Goal: Communication & Community: Answer question/provide support

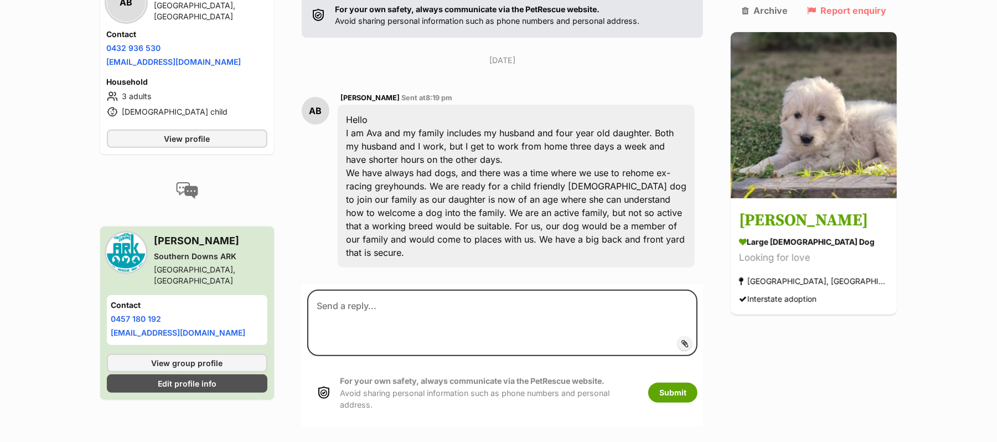
scroll to position [295, 0]
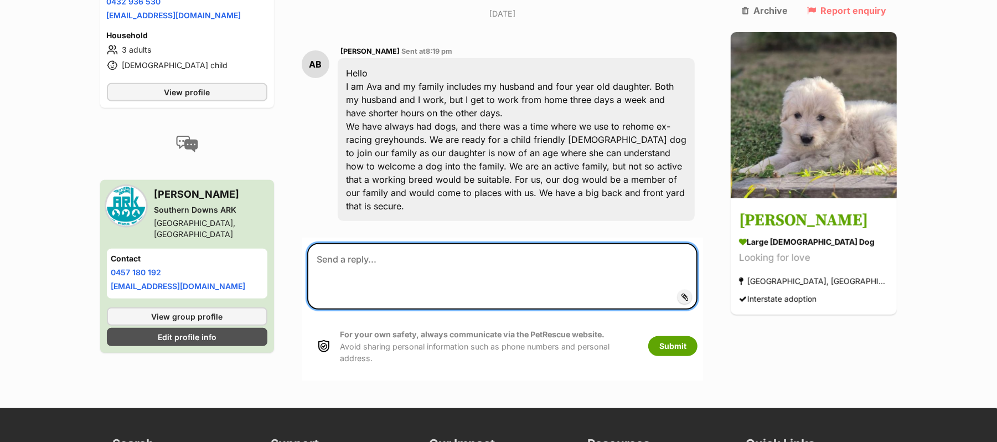
click at [375, 262] on textarea at bounding box center [502, 276] width 391 height 66
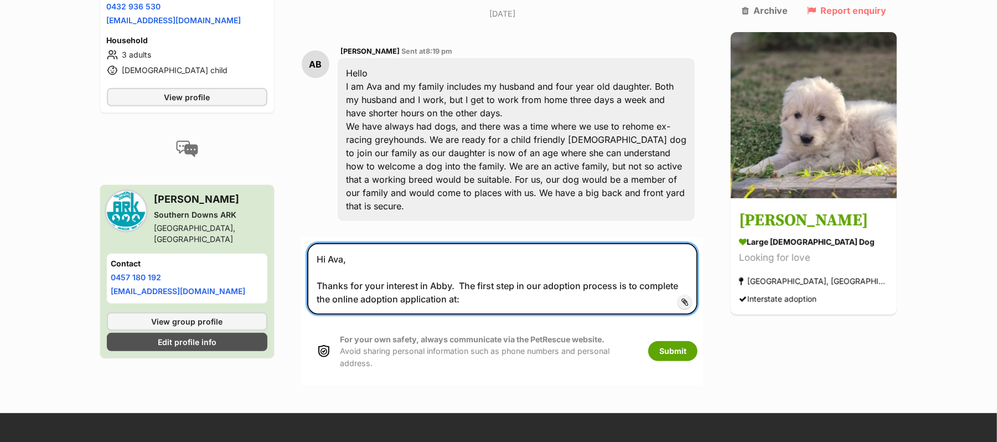
paste textarea "https://southerndownsark.com.au/apply-to-adopt/"
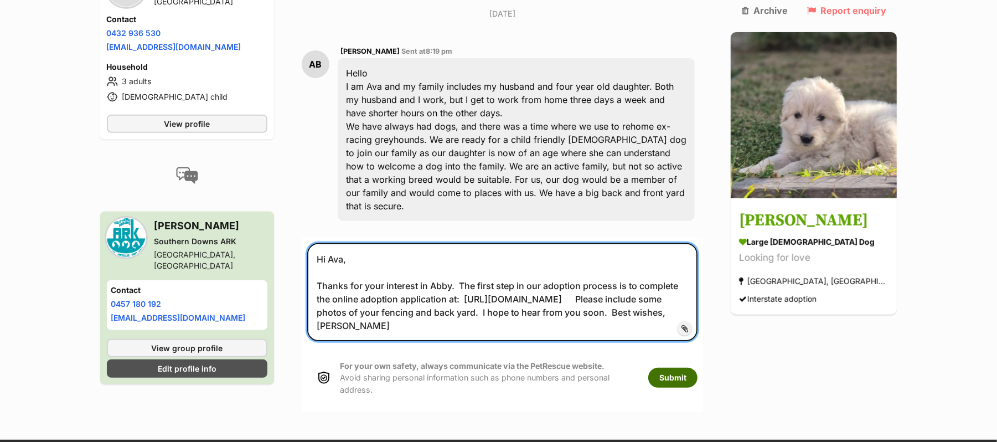
type textarea "Hi Ava, Thanks for your interest in Abby. The first step in our adoption proces…"
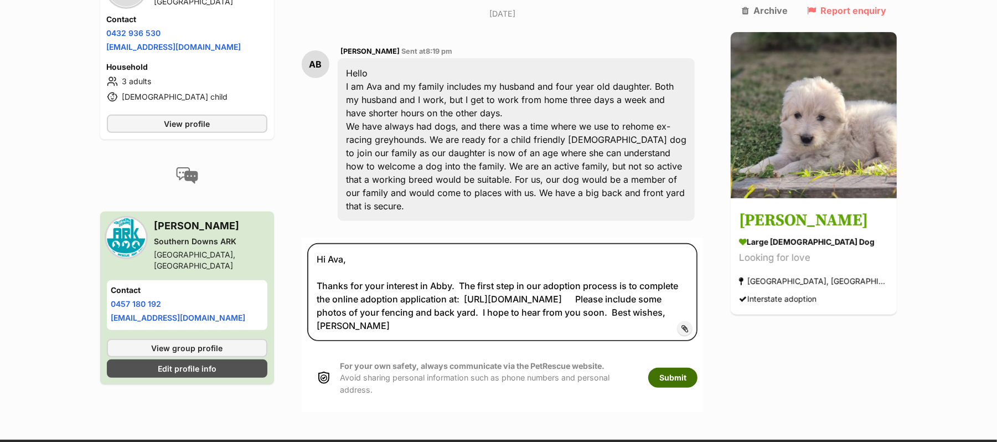
click at [694, 388] on button "Submit" at bounding box center [673, 378] width 49 height 20
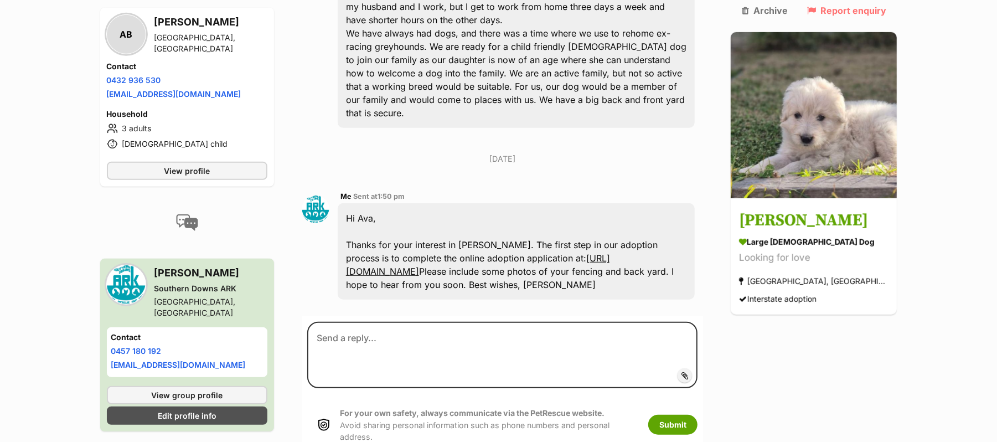
scroll to position [422, 0]
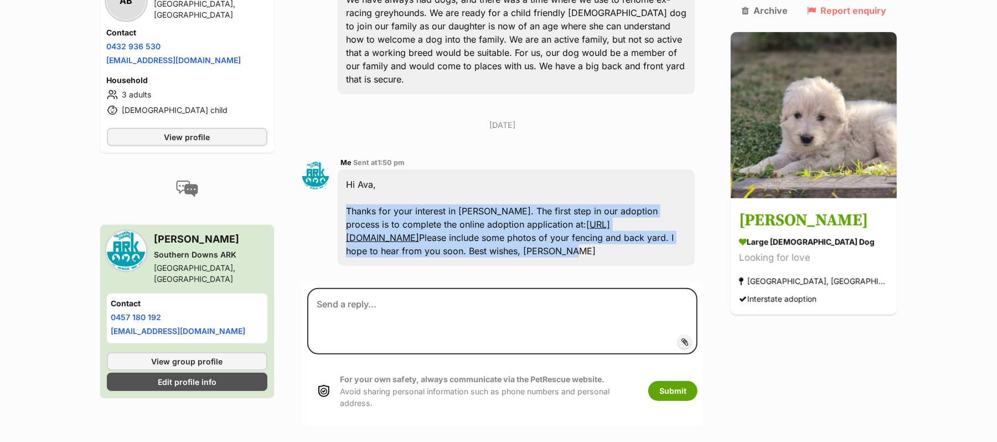
drag, startPoint x: 357, startPoint y: 222, endPoint x: 707, endPoint y: 271, distance: 353.5
click at [696, 266] on div "Hi Ava, Thanks for your interest in Abby. The first step in our adoption proces…" at bounding box center [517, 217] width 358 height 96
copy div "Thanks for your interest in Abby. The first step in our adoption process is to …"
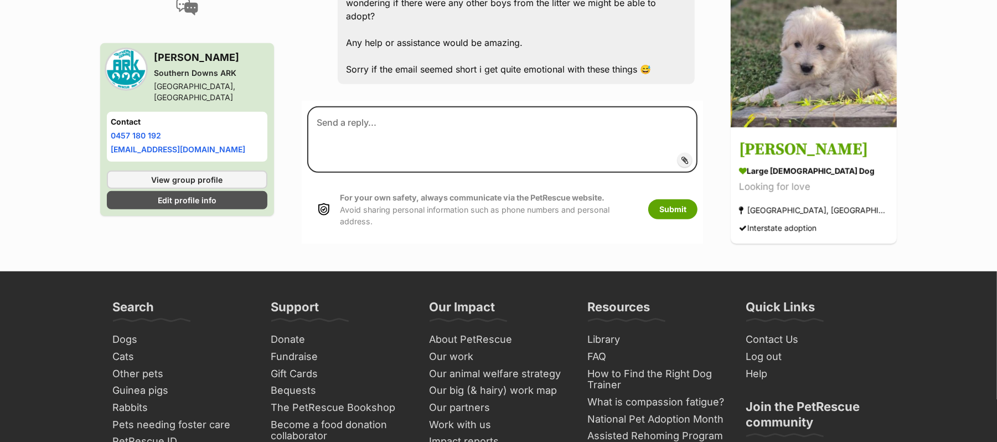
scroll to position [444, 0]
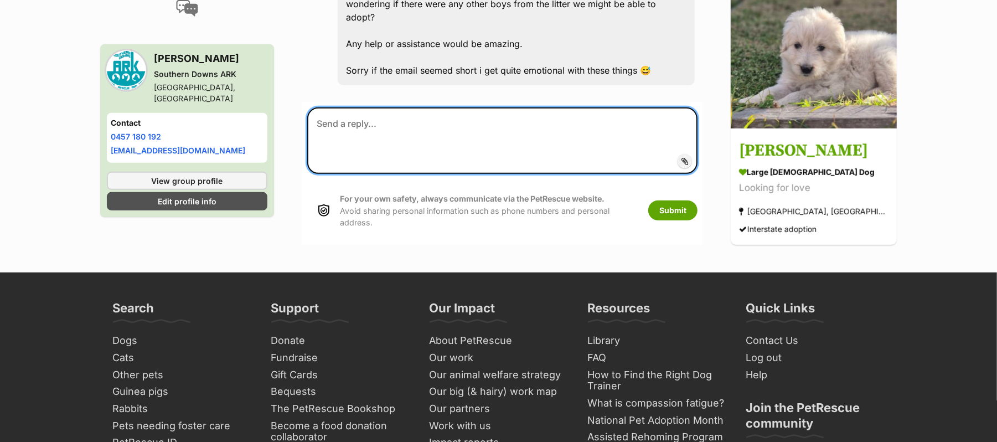
click at [388, 158] on textarea at bounding box center [502, 140] width 391 height 66
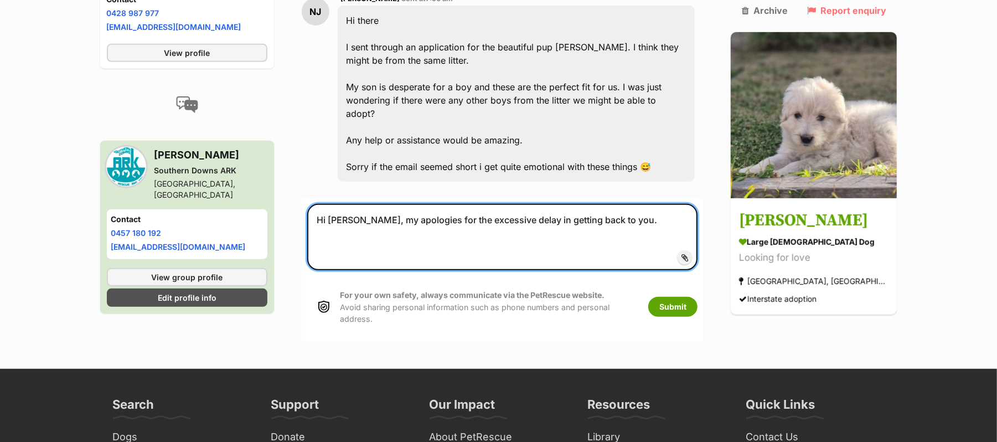
scroll to position [371, 0]
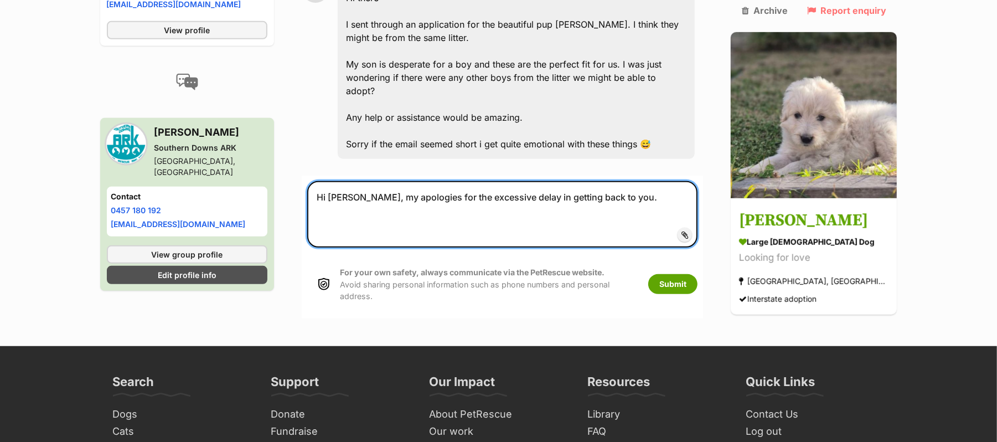
paste textarea "Unfortunately, she's not a particularly good fit for your home. Maremmas are in…"
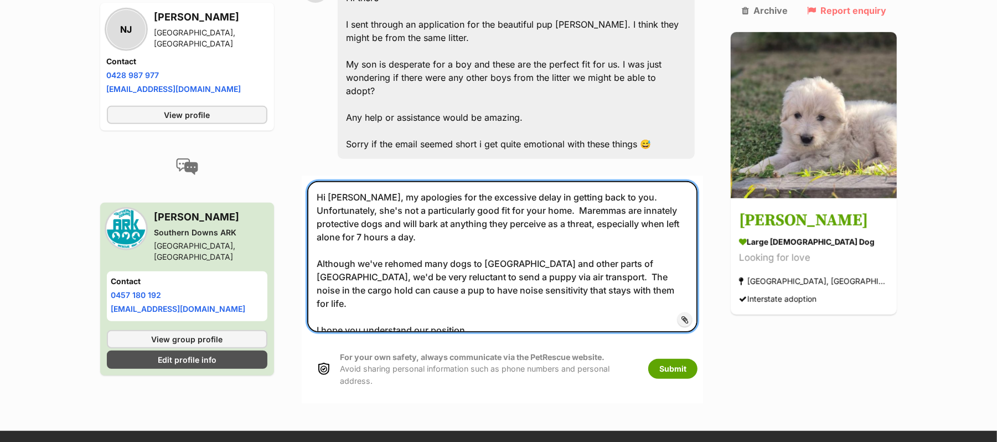
click at [698, 226] on textarea "Hi Natalie, my apologies for the excessive delay in getting back to you. Unfort…" at bounding box center [502, 256] width 391 height 151
drag, startPoint x: 632, startPoint y: 258, endPoint x: 704, endPoint y: 257, distance: 72.0
click at [698, 257] on textarea "Hi Natalie, my apologies for the excessive delay in getting back to you. Unfort…" at bounding box center [502, 256] width 391 height 151
click at [492, 269] on textarea "Hi Natalie, my apologies for the excessive delay in getting back to you. Unfort…" at bounding box center [502, 256] width 391 height 151
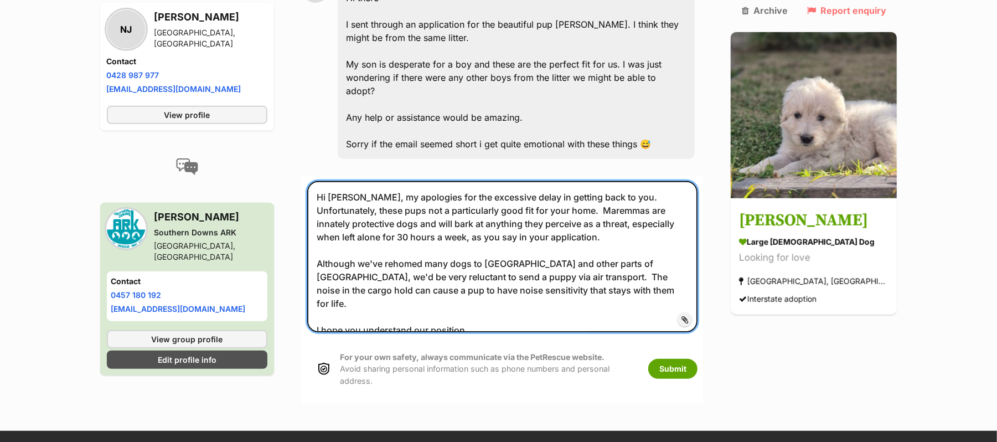
drag, startPoint x: 516, startPoint y: 260, endPoint x: 515, endPoint y: 270, distance: 10.6
click at [516, 260] on textarea "Hi Natalie, my apologies for the excessive delay in getting back to you. Unfort…" at bounding box center [502, 256] width 391 height 151
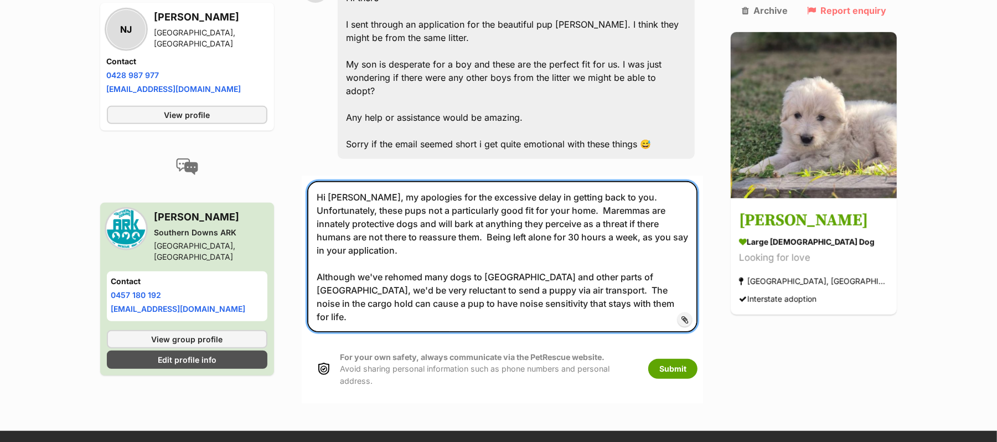
click at [637, 269] on textarea "Hi Natalie, my apologies for the excessive delay in getting back to you. Unfort…" at bounding box center [502, 256] width 391 height 151
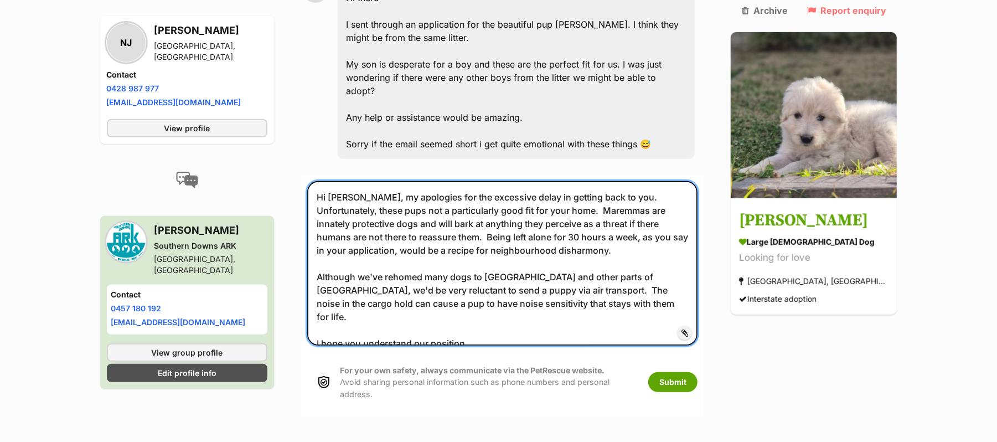
click at [652, 310] on textarea "Hi Natalie, my apologies for the excessive delay in getting back to you. Unfort…" at bounding box center [502, 263] width 391 height 164
drag, startPoint x: 326, startPoint y: 308, endPoint x: 371, endPoint y: 311, distance: 44.9
click at [371, 311] on textarea "Hi Natalie, my apologies for the excessive delay in getting back to you. Unfort…" at bounding box center [502, 263] width 391 height 164
drag, startPoint x: 591, startPoint y: 312, endPoint x: 601, endPoint y: 340, distance: 29.4
click at [601, 340] on textarea "Hi Natalie, my apologies for the excessive delay in getting back to you. Unfort…" at bounding box center [502, 263] width 391 height 164
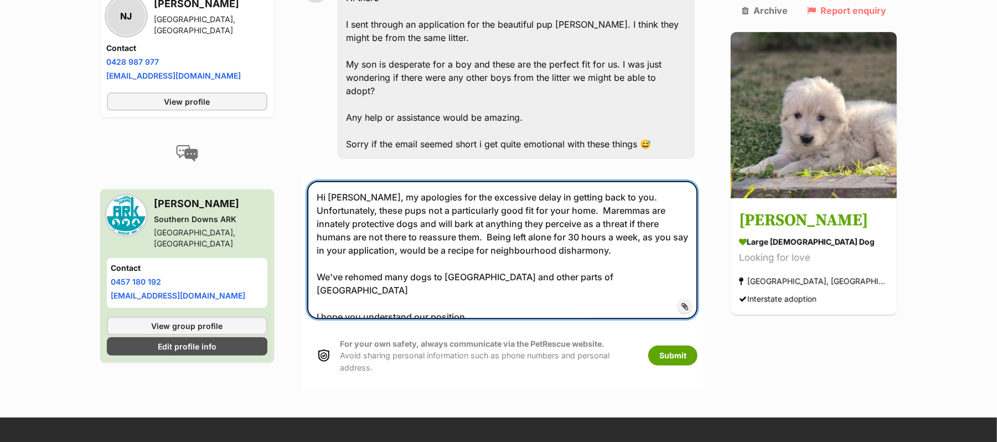
drag, startPoint x: 323, startPoint y: 308, endPoint x: 601, endPoint y: 306, distance: 277.5
click at [601, 306] on textarea "Hi Natalie, my apologies for the excessive delay in getting back to you. Unfort…" at bounding box center [502, 250] width 391 height 138
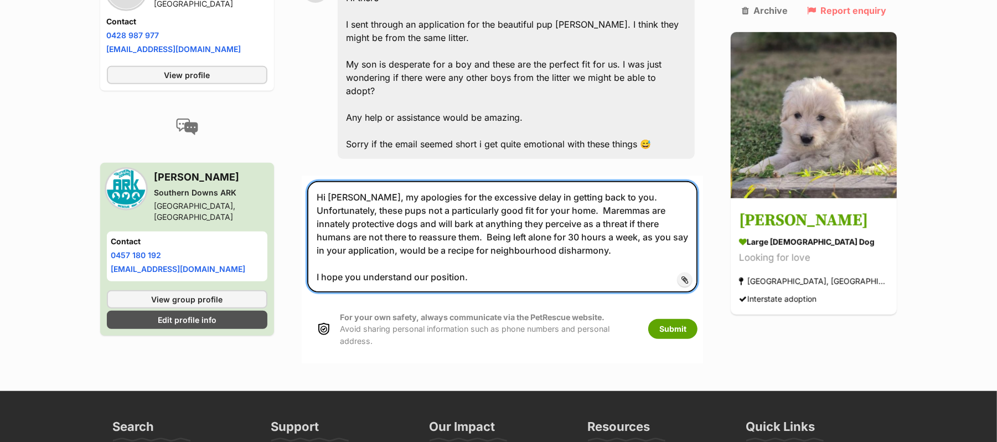
click at [498, 292] on textarea "Hi Natalie, my apologies for the excessive delay in getting back to you. Unfort…" at bounding box center [502, 236] width 391 height 111
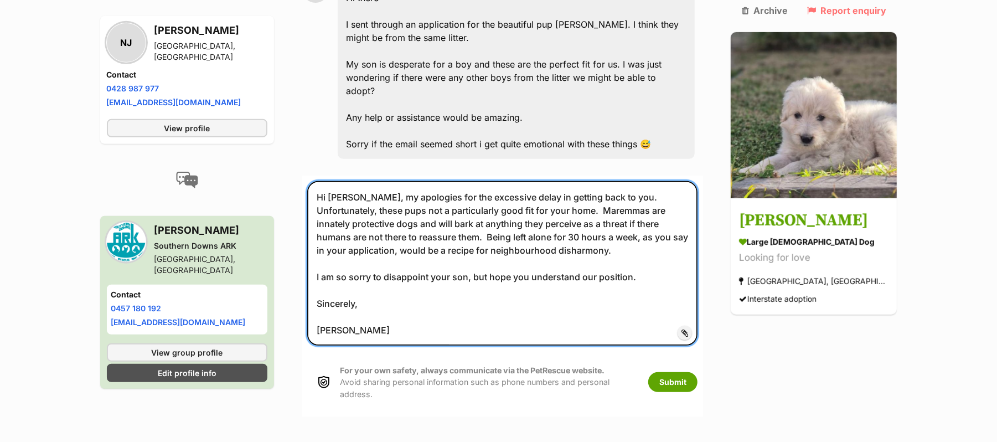
click at [371, 233] on textarea "Hi Natalie, my apologies for the excessive delay in getting back to you. Unfort…" at bounding box center [502, 263] width 391 height 164
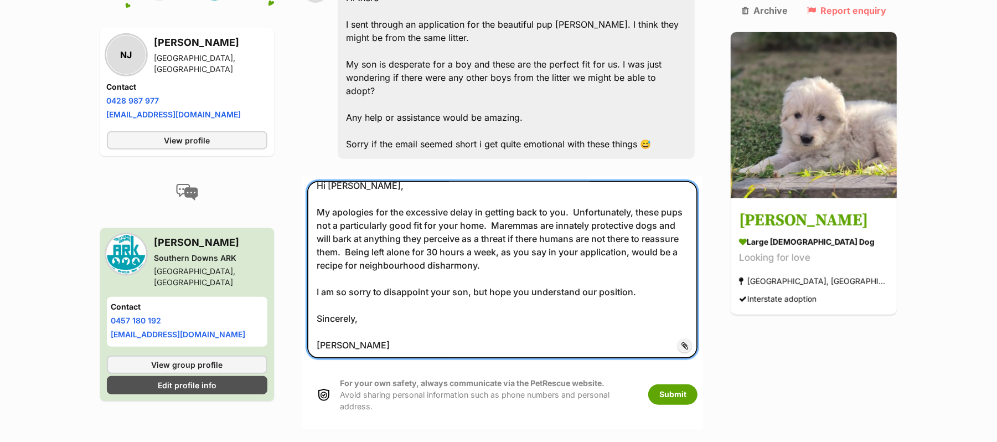
scroll to position [14, 0]
type textarea "Hi Natalie, My apologies for the excessive delay in getting back to you. Unfort…"
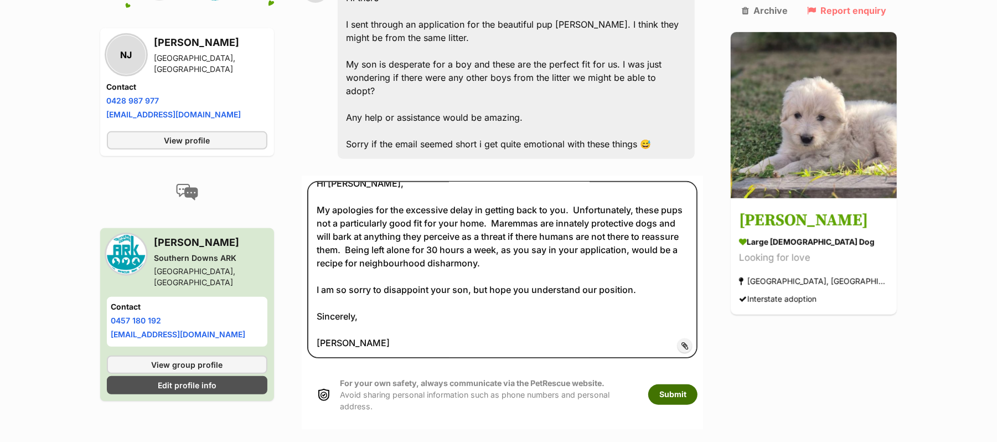
click at [698, 404] on button "Submit" at bounding box center [673, 394] width 49 height 20
